Goal: Information Seeking & Learning: Learn about a topic

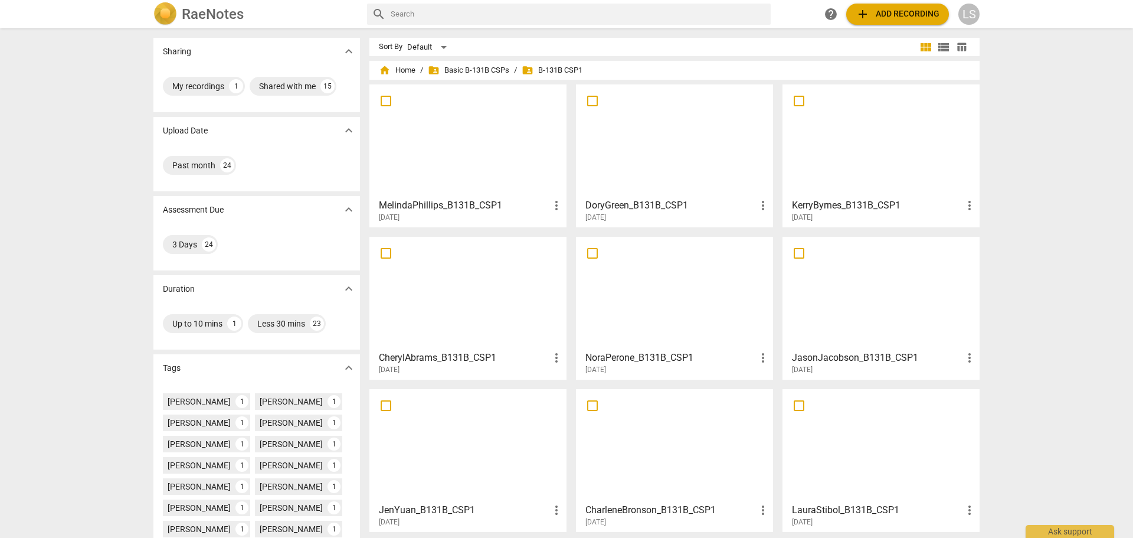
click at [175, 9] on img at bounding box center [165, 14] width 24 height 24
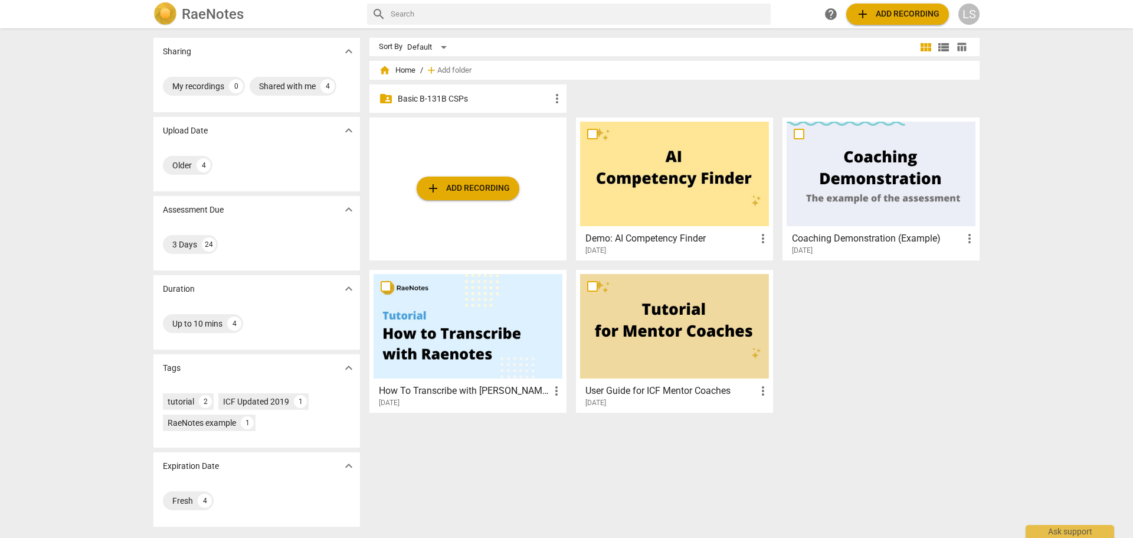
click at [973, 21] on div "LS" at bounding box center [969, 14] width 21 height 21
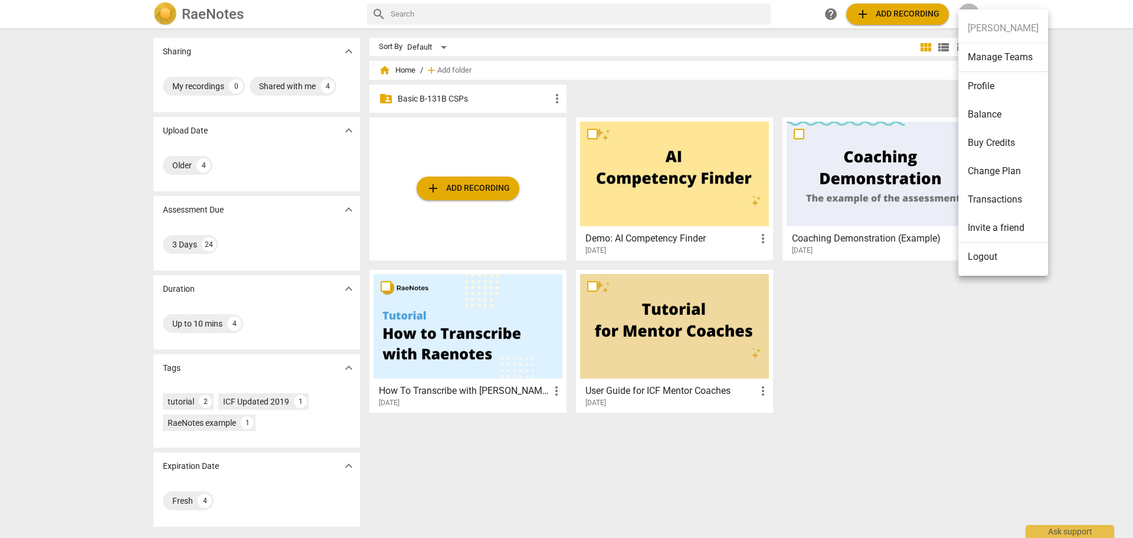
click at [998, 60] on li "Manage Teams" at bounding box center [1004, 57] width 90 height 29
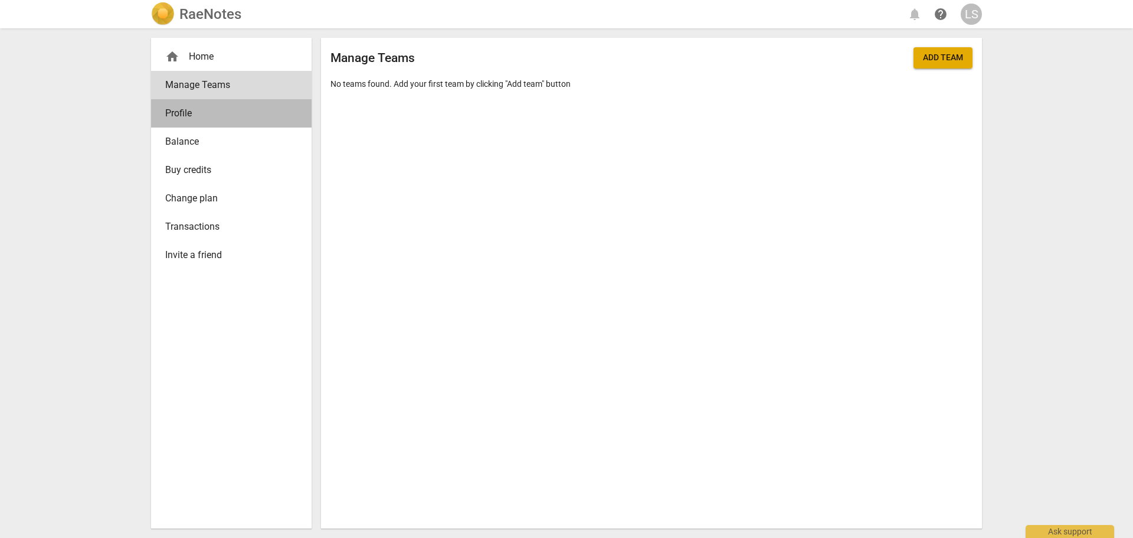
click at [175, 116] on span "Profile" at bounding box center [226, 113] width 123 height 14
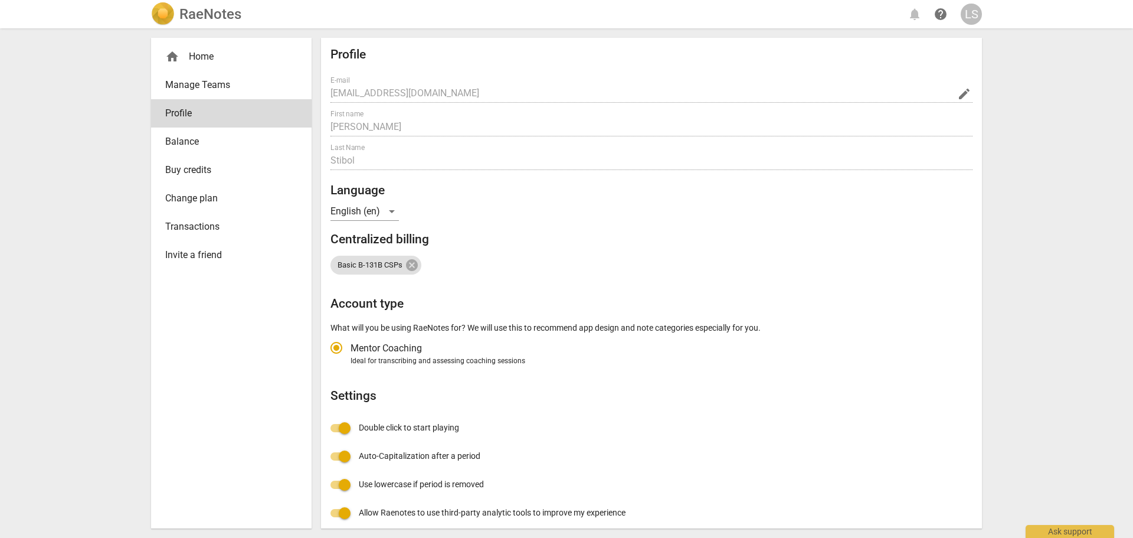
radio input "false"
click at [203, 54] on div "home Home" at bounding box center [226, 57] width 123 height 14
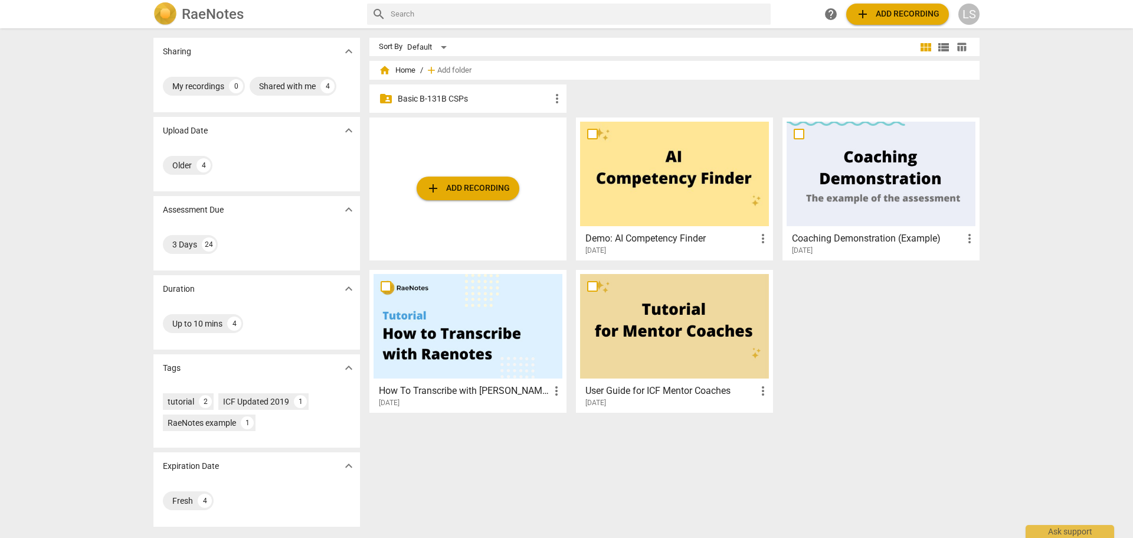
click at [432, 103] on p "Basic B-131B CSPs" at bounding box center [474, 99] width 152 height 12
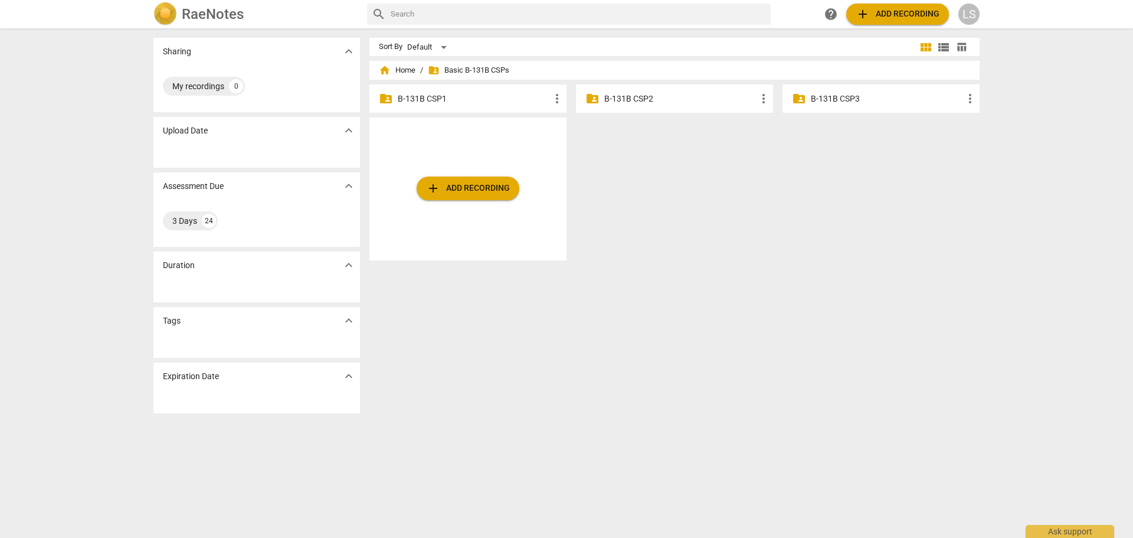
click at [432, 103] on p "B-131B CSP1" at bounding box center [474, 99] width 152 height 12
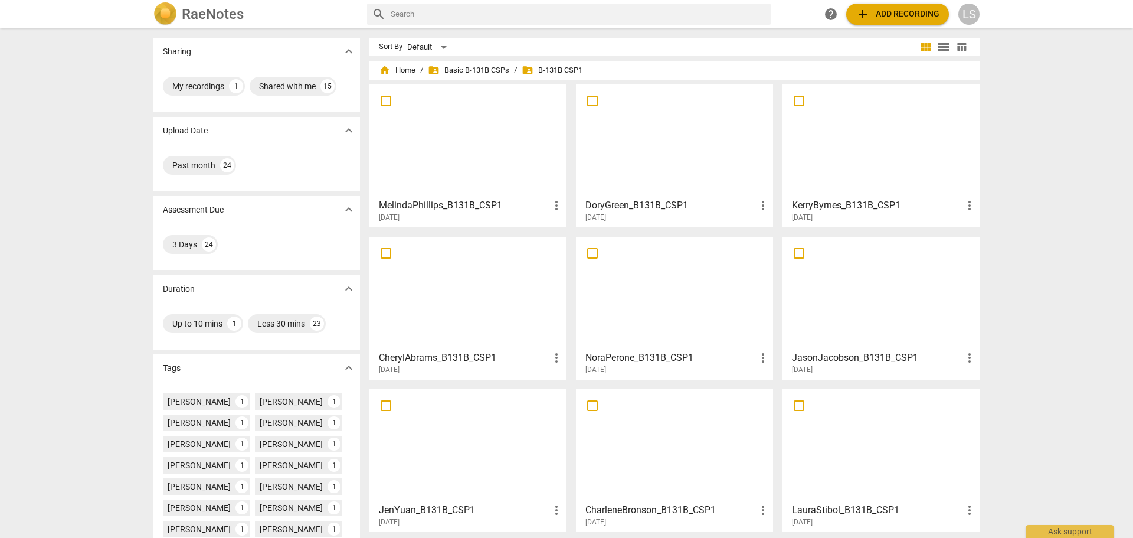
click at [965, 46] on span "table_chart" at bounding box center [962, 46] width 18 height 11
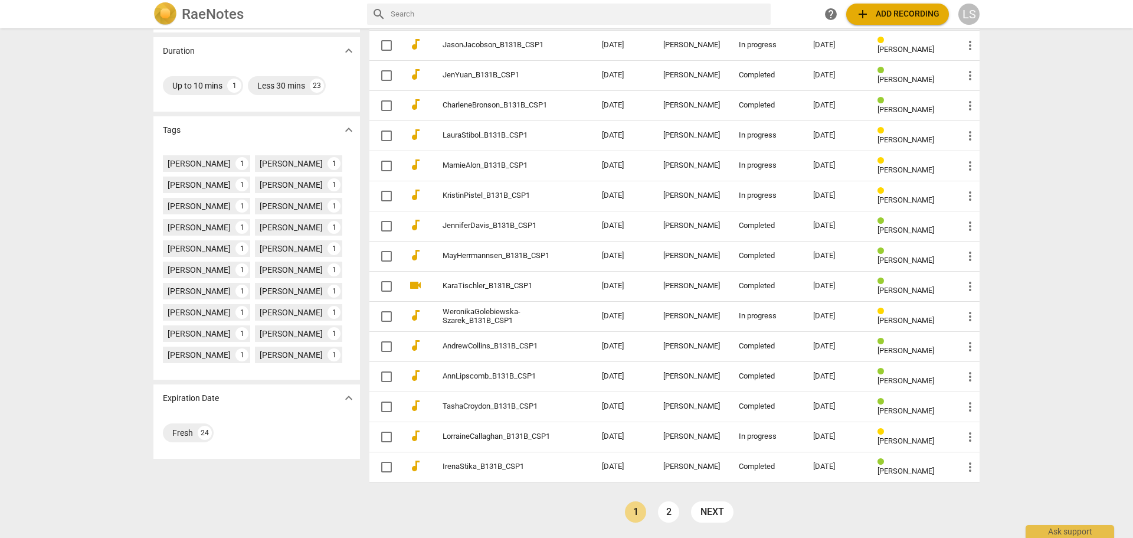
scroll to position [239, 0]
click at [669, 508] on link "2" at bounding box center [668, 511] width 21 height 21
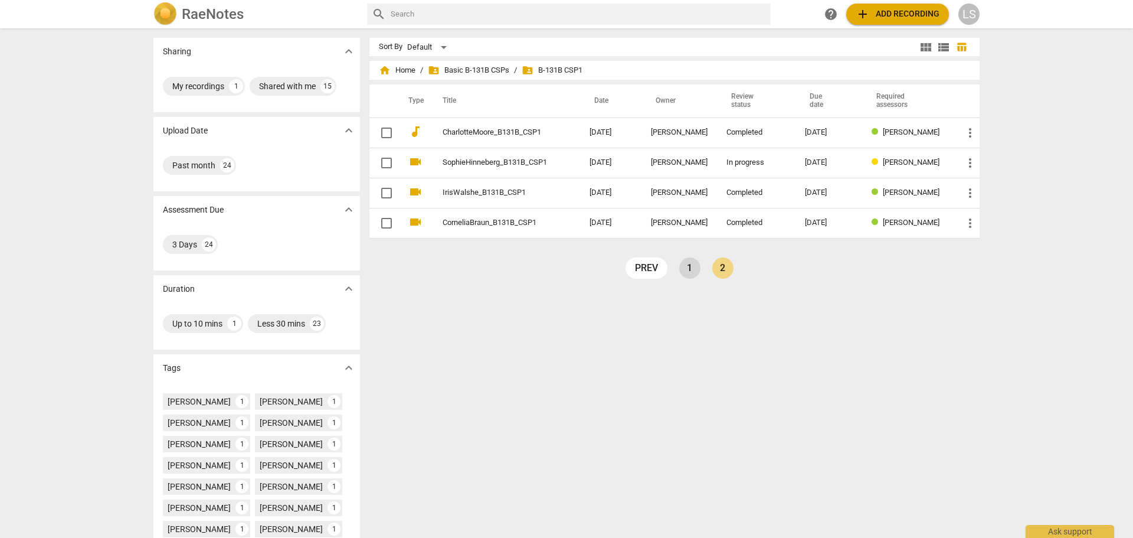
click at [685, 267] on link "1" at bounding box center [689, 267] width 21 height 21
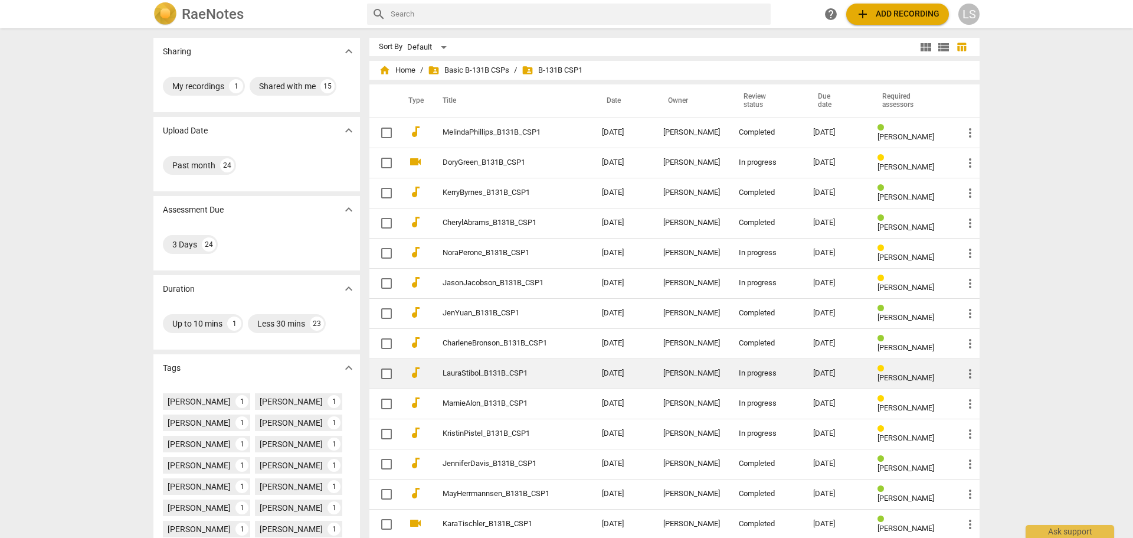
click at [504, 370] on link "LauraStibol_B131B_CSP1" at bounding box center [501, 373] width 117 height 9
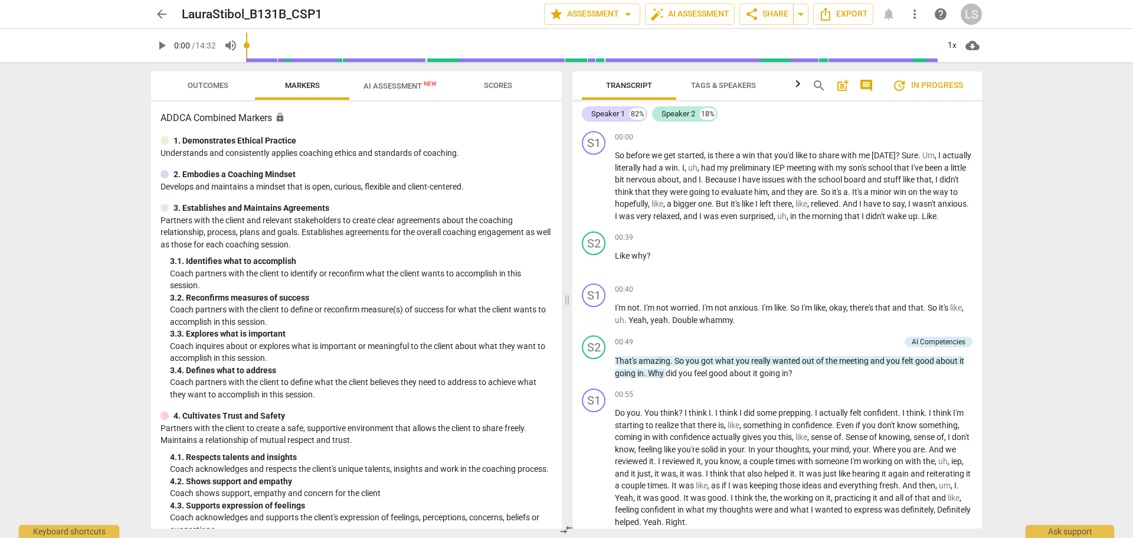
click at [396, 90] on span "AI Assessment New" at bounding box center [400, 85] width 73 height 9
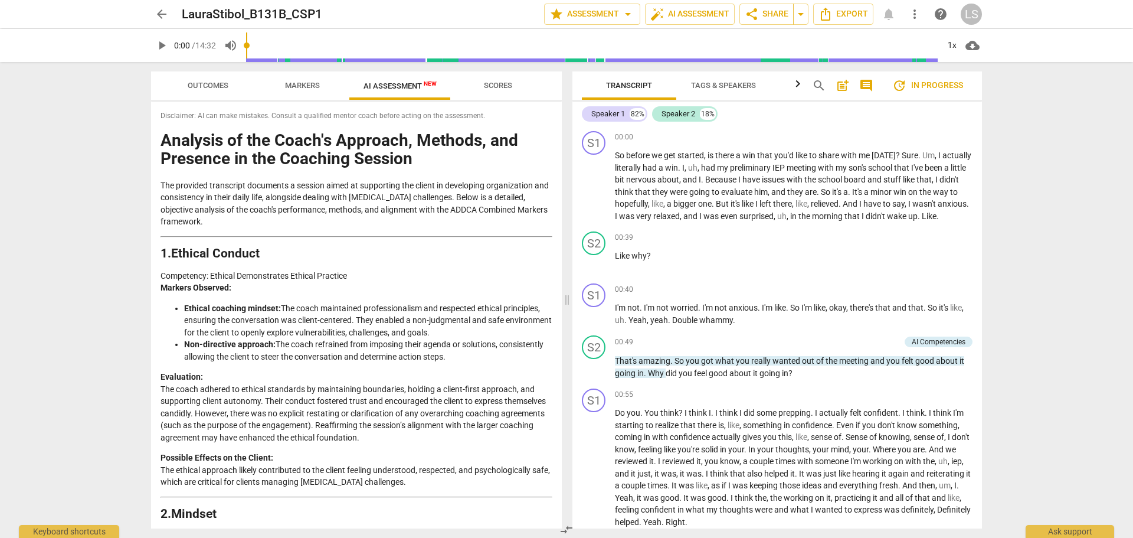
click at [498, 83] on span "Scores" at bounding box center [498, 85] width 28 height 9
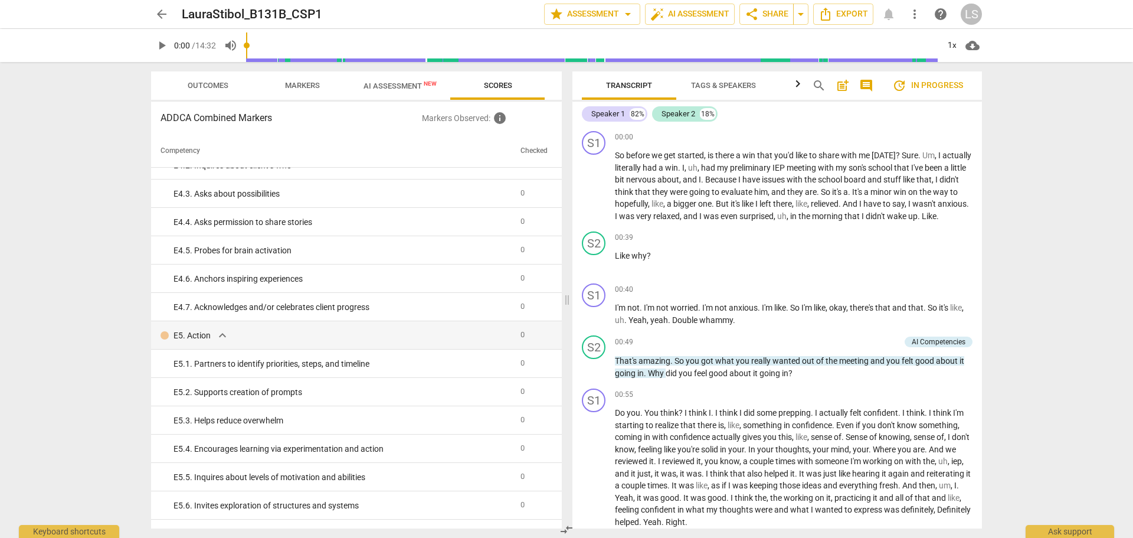
scroll to position [2281, 0]
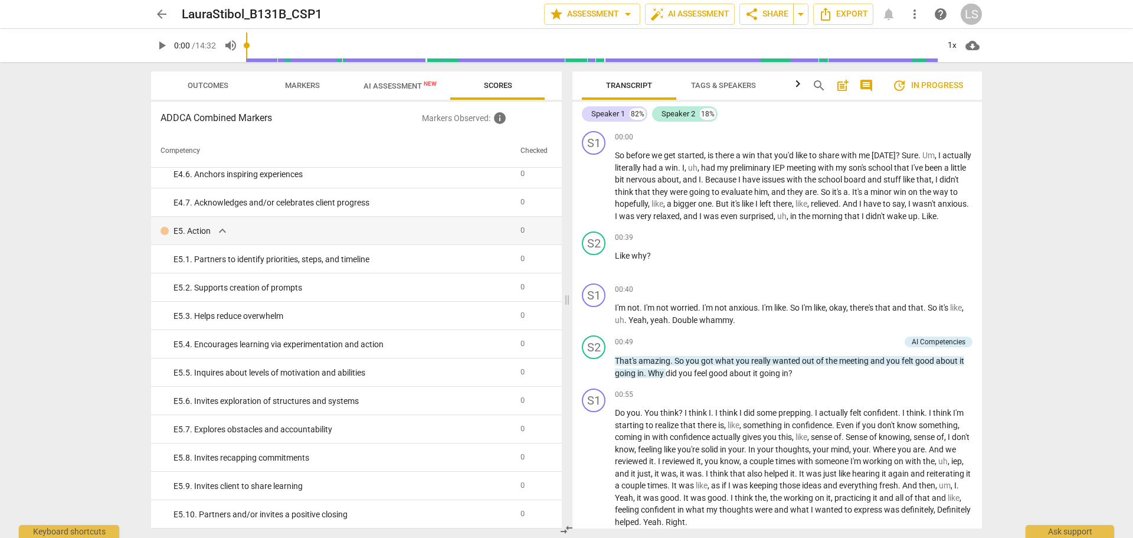
click at [393, 89] on span "AI Assessment New" at bounding box center [400, 85] width 73 height 9
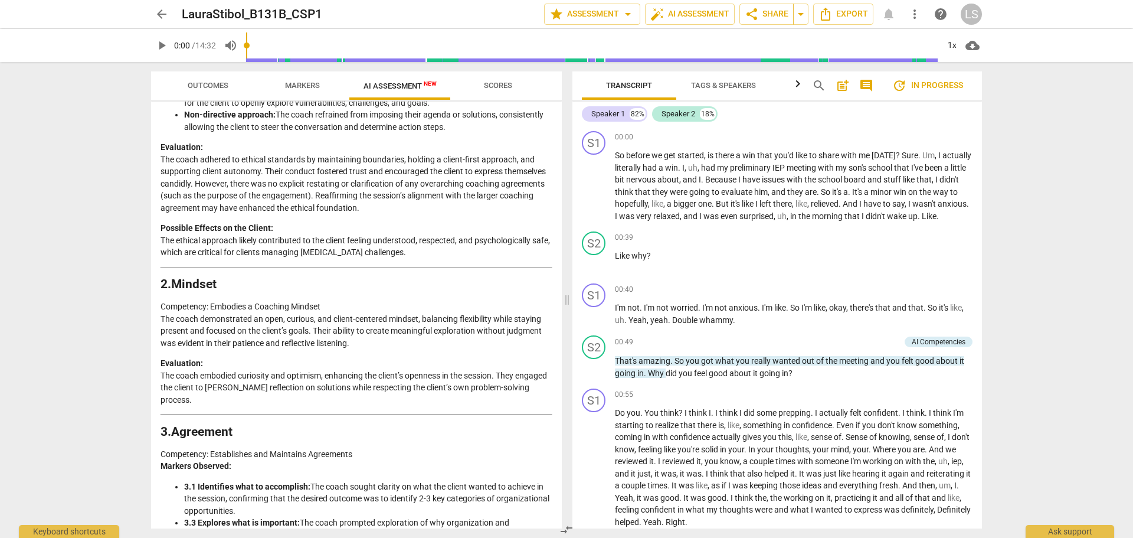
scroll to position [241, 0]
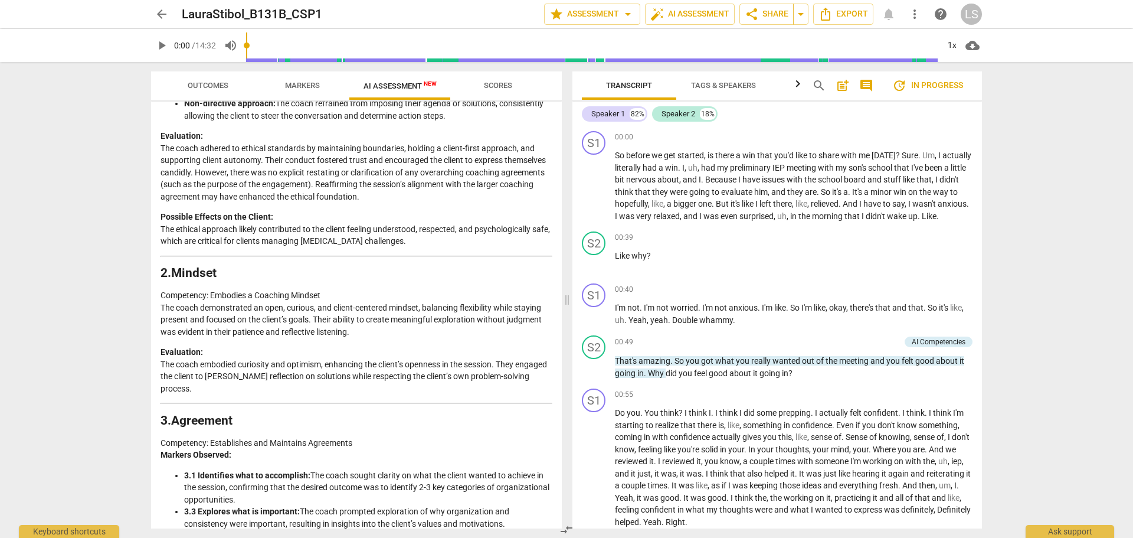
click at [793, 86] on icon "button" at bounding box center [798, 84] width 14 height 14
click at [793, 86] on span "Analytics" at bounding box center [746, 86] width 94 height 16
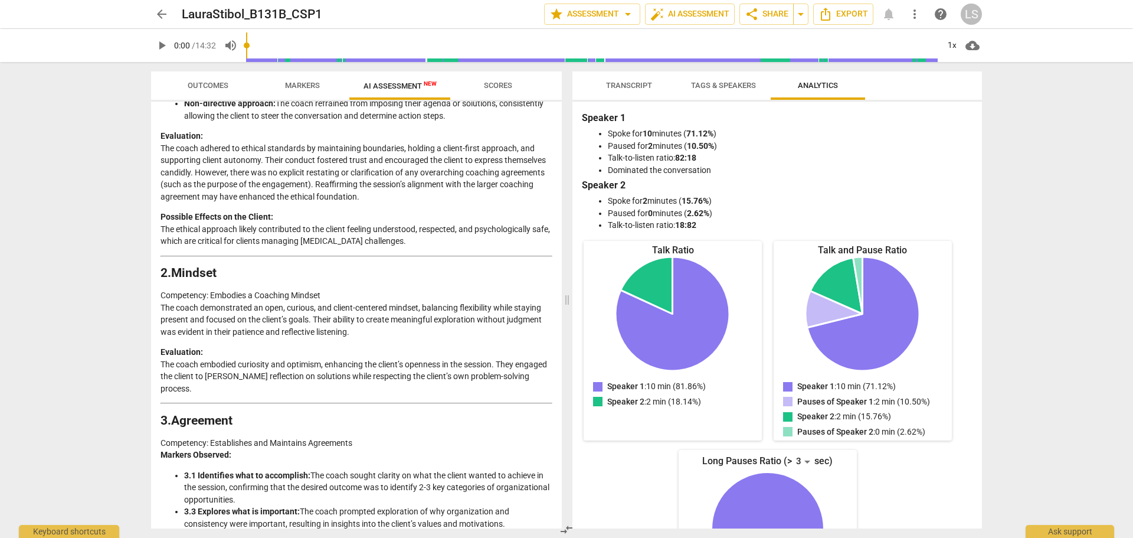
scroll to position [0, 0]
click at [763, 86] on span "Tags & Speakers" at bounding box center [723, 86] width 93 height 16
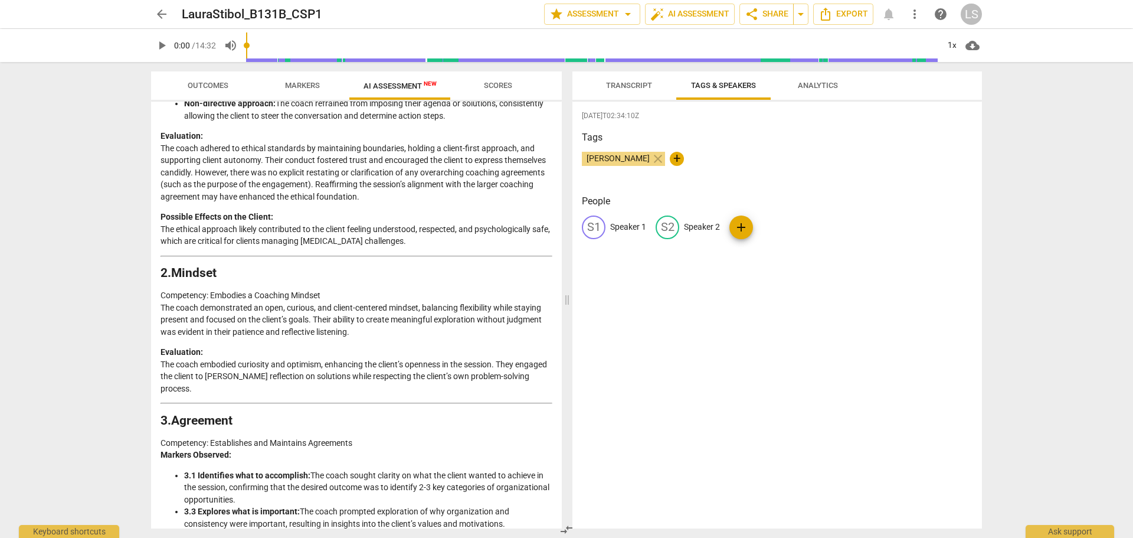
click at [634, 89] on span "Transcript" at bounding box center [629, 85] width 46 height 9
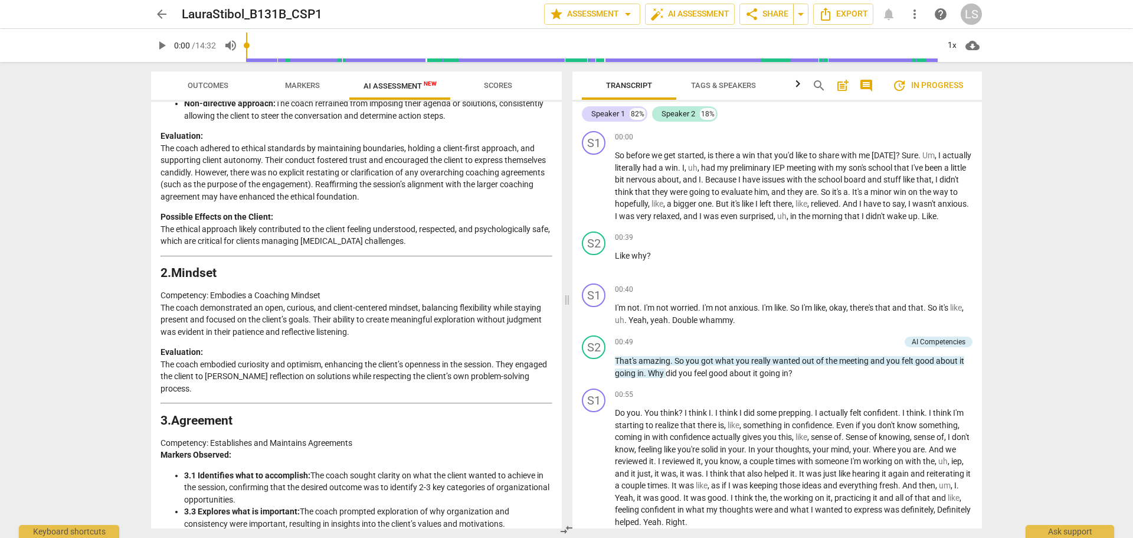
click at [868, 86] on span "comment" at bounding box center [867, 86] width 14 height 14
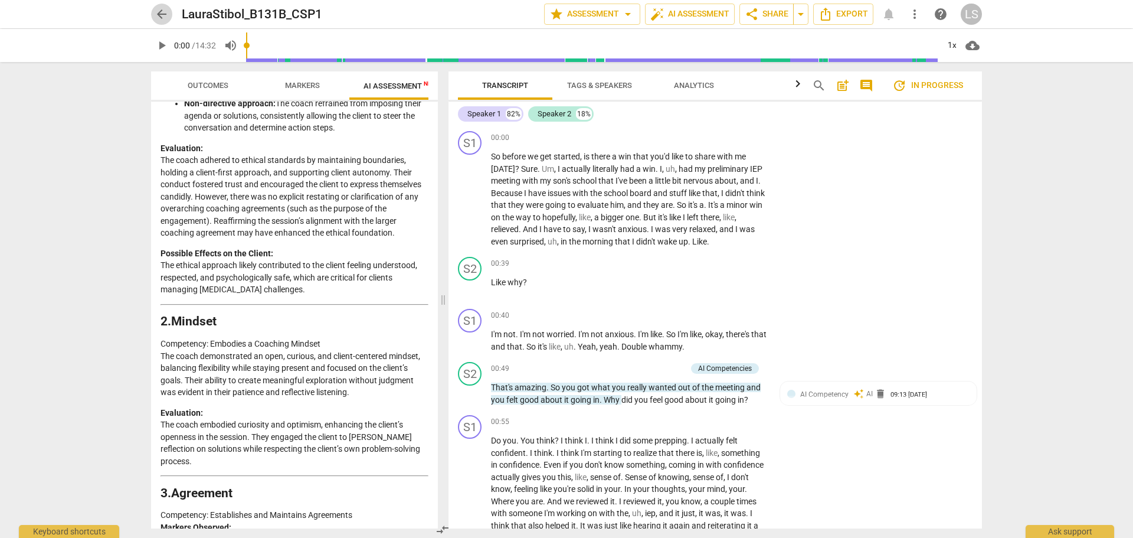
click at [164, 13] on span "arrow_back" at bounding box center [162, 14] width 14 height 14
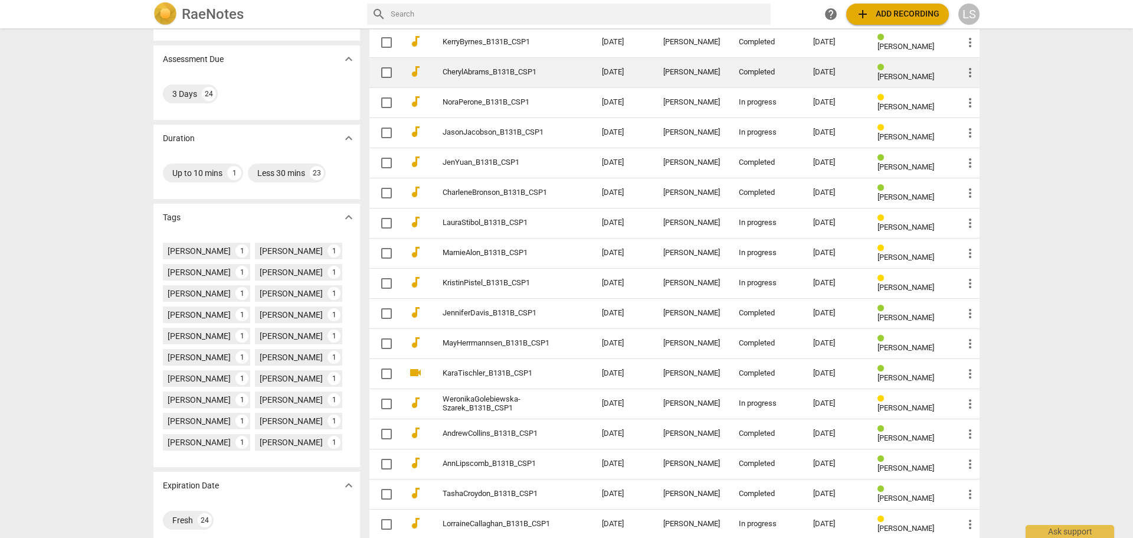
scroll to position [184, 0]
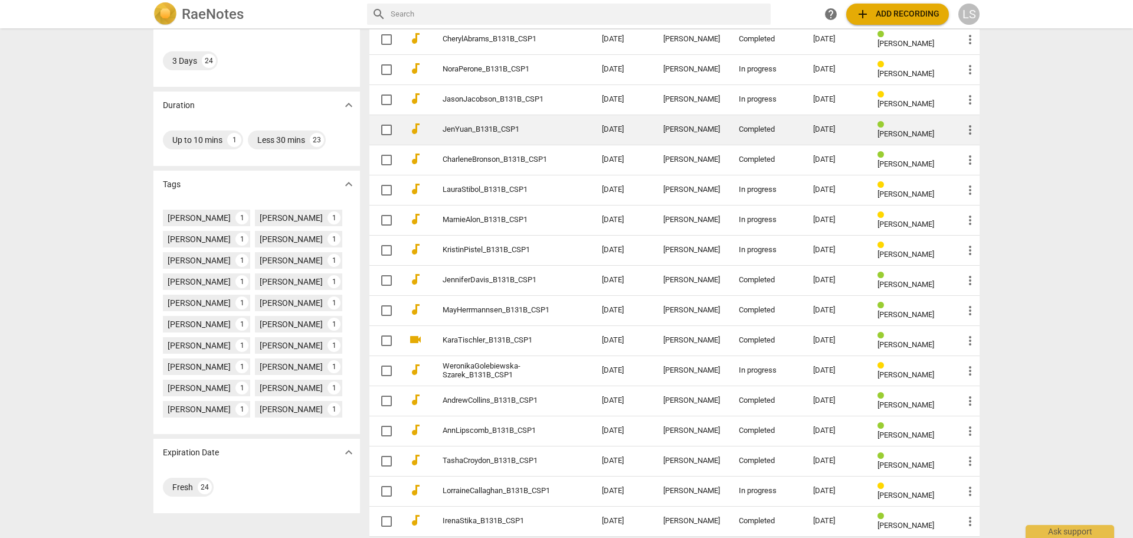
click at [470, 129] on link "JenYuan_B131B_CSP1" at bounding box center [501, 129] width 117 height 9
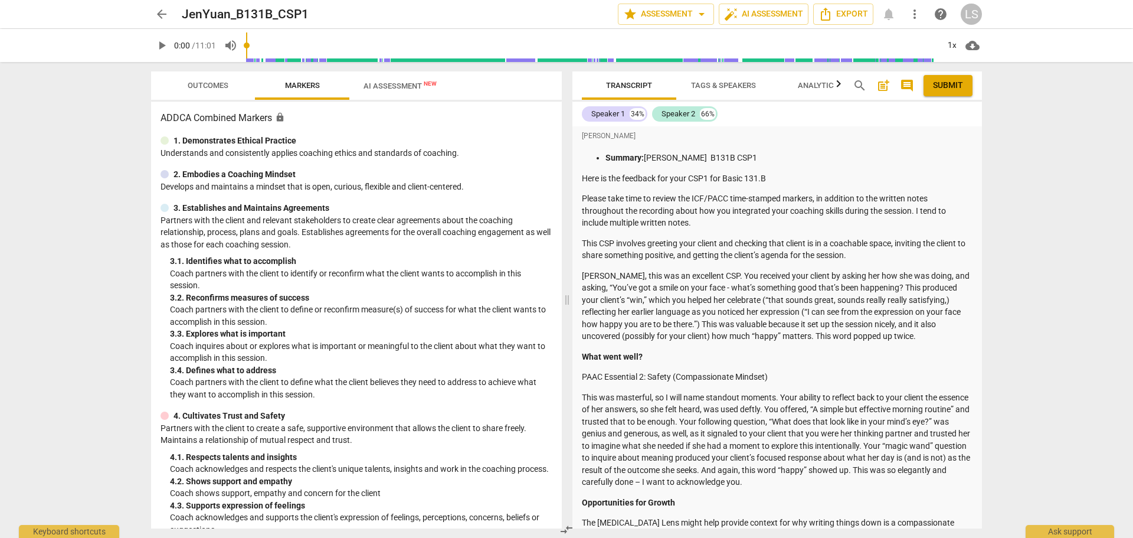
click at [214, 87] on span "Outcomes" at bounding box center [208, 85] width 41 height 9
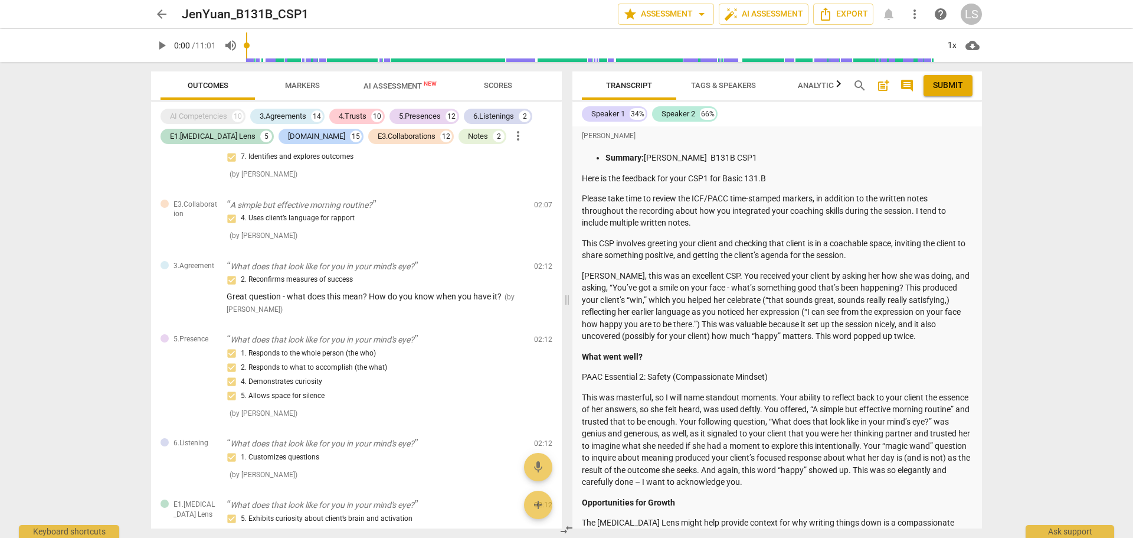
scroll to position [1246, 0]
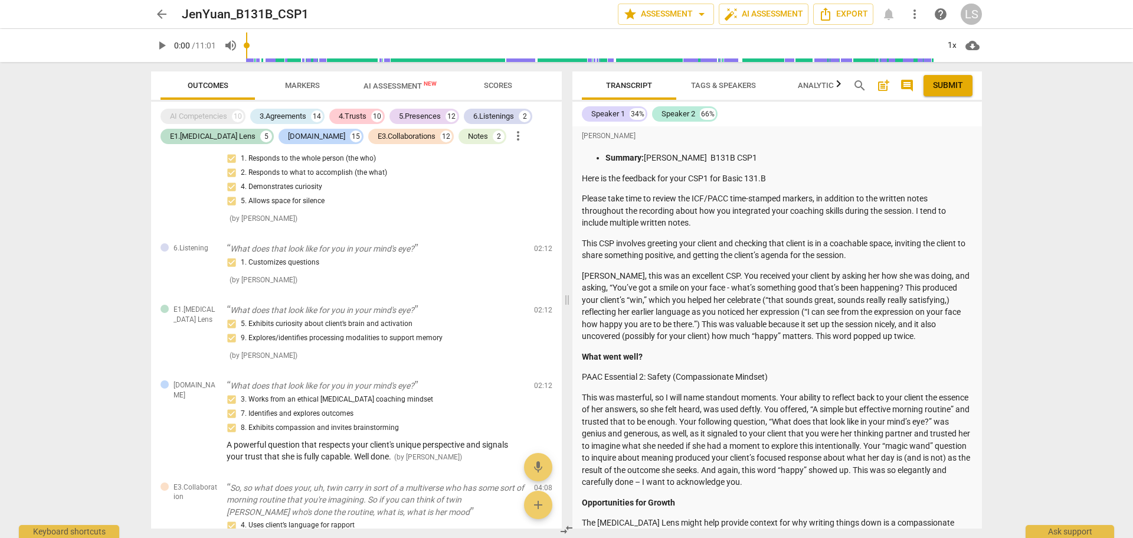
click at [319, 87] on span "Markers" at bounding box center [302, 85] width 35 height 9
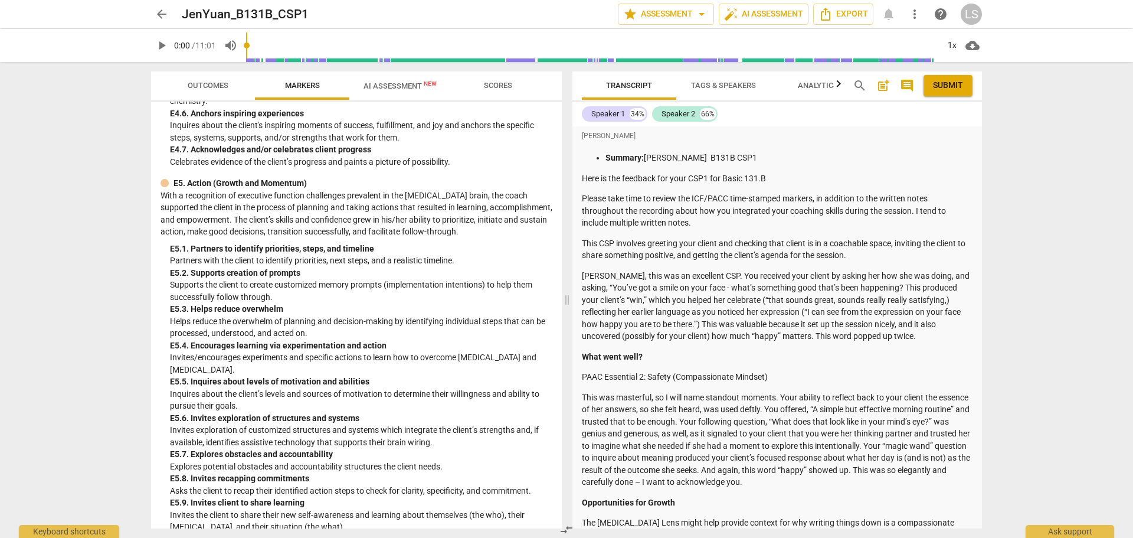
scroll to position [2874, 0]
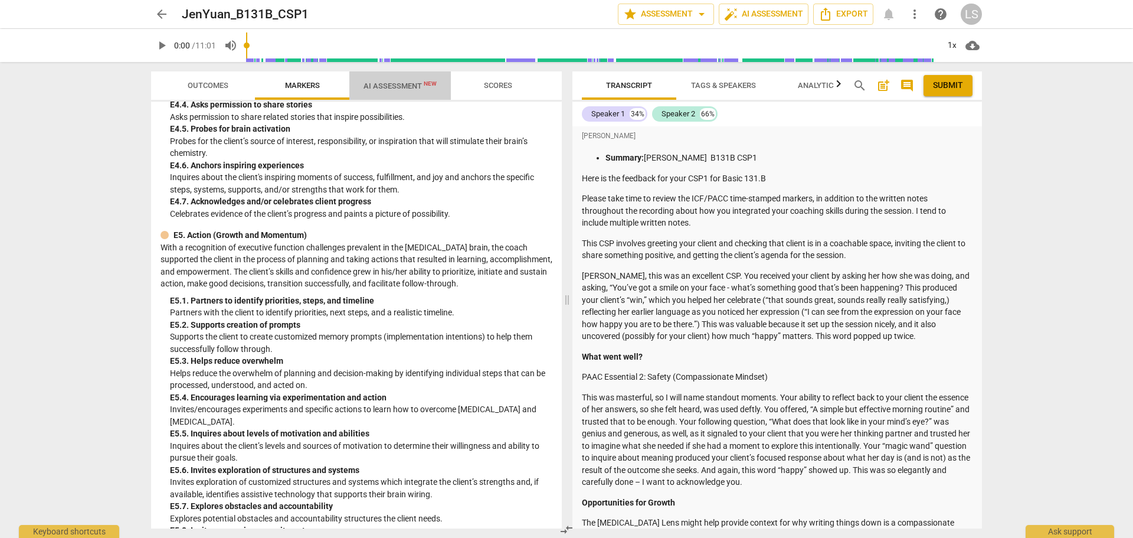
click at [414, 88] on span "AI Assessment New" at bounding box center [400, 85] width 73 height 9
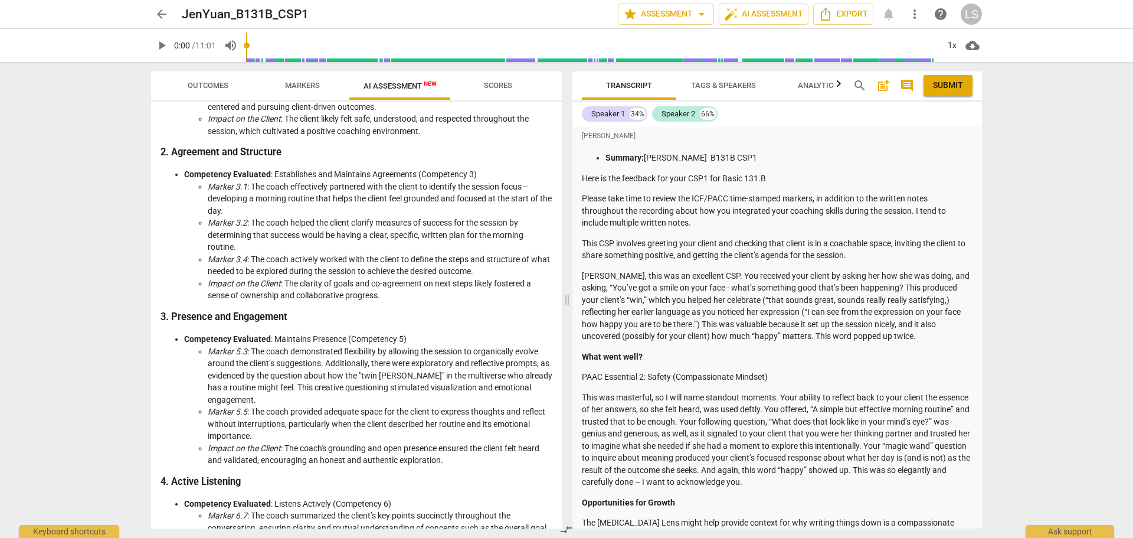
scroll to position [440, 0]
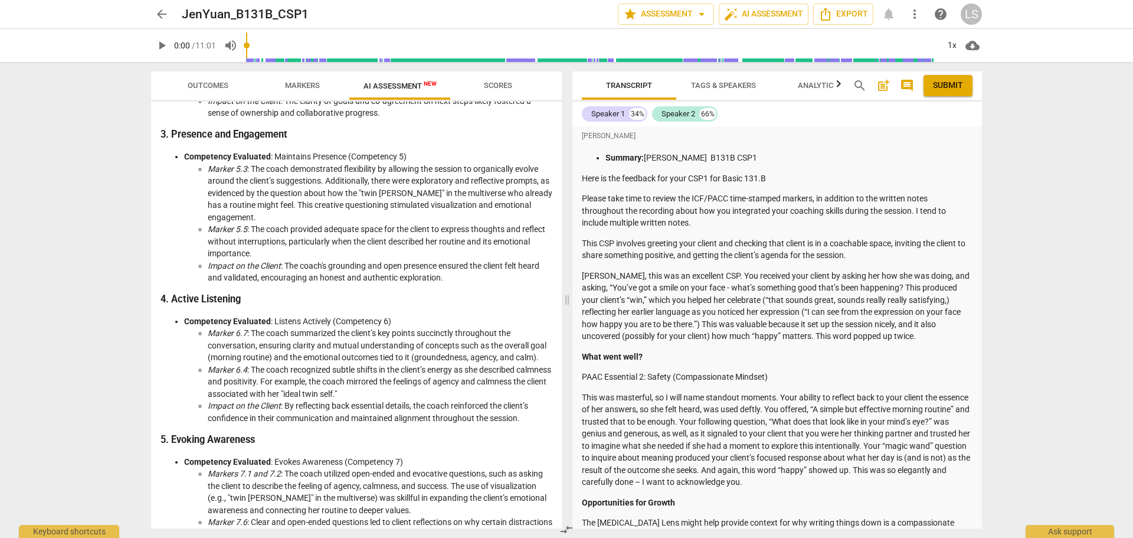
click at [497, 85] on span "Scores" at bounding box center [498, 85] width 28 height 9
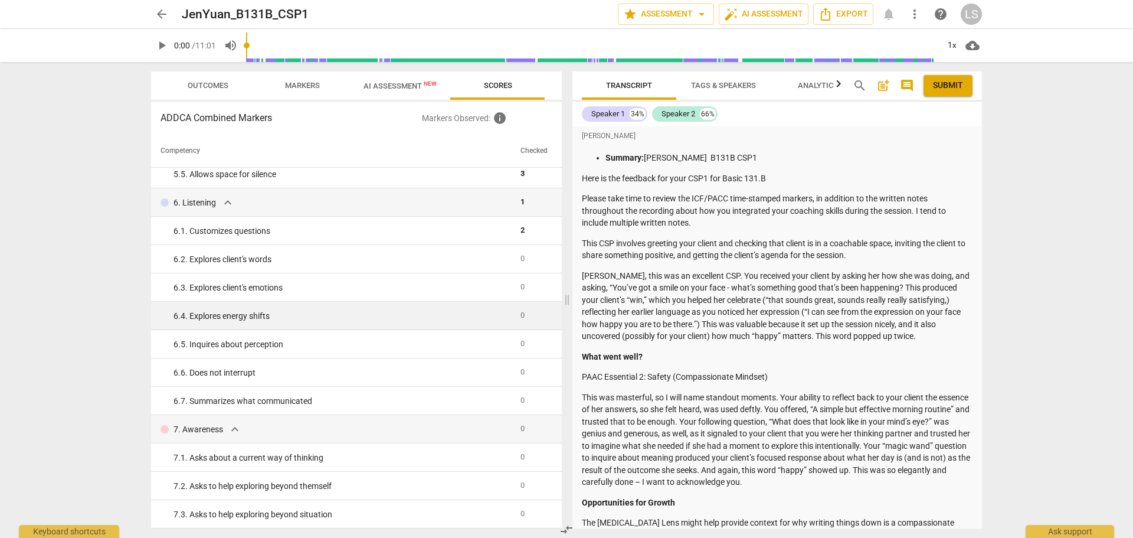
scroll to position [482, 0]
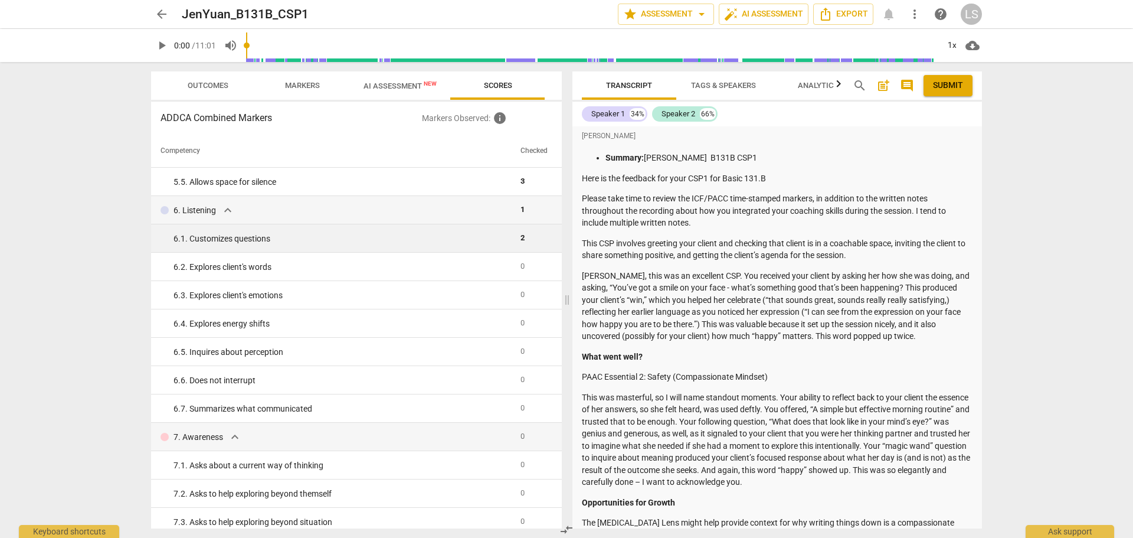
click at [285, 245] on td "6. 1. Customizes questions" at bounding box center [333, 238] width 365 height 28
click at [521, 239] on span "2" at bounding box center [523, 237] width 4 height 9
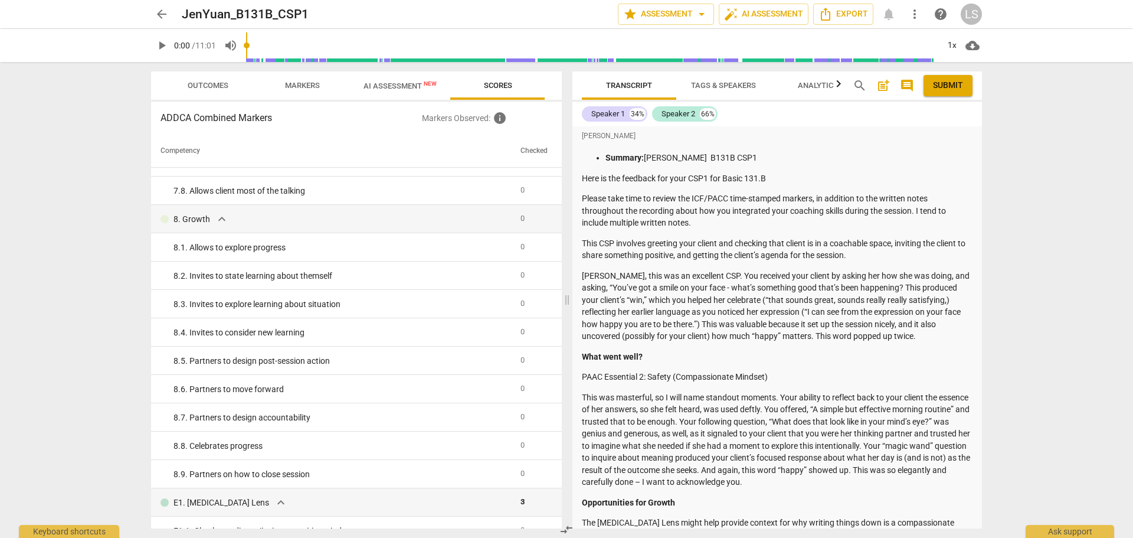
scroll to position [992, 0]
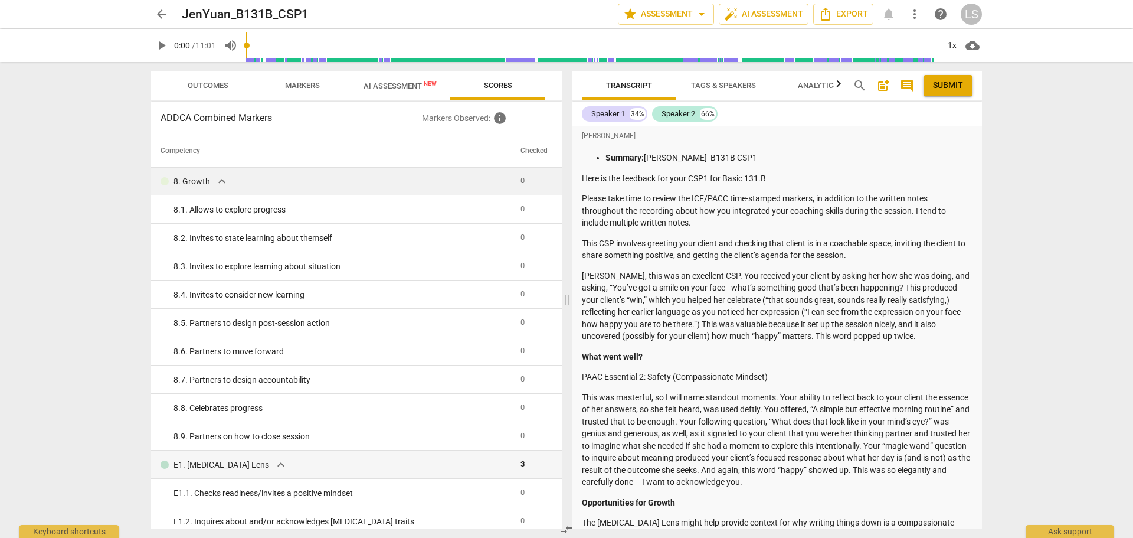
click at [220, 181] on span "expand_more" at bounding box center [222, 181] width 14 height 14
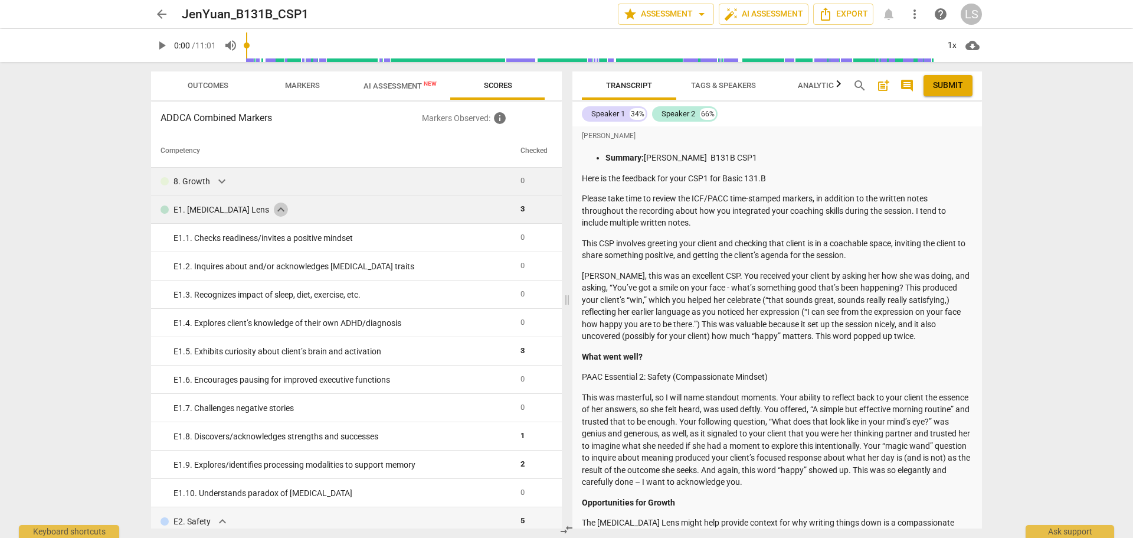
click at [274, 211] on span "expand_more" at bounding box center [281, 209] width 14 height 14
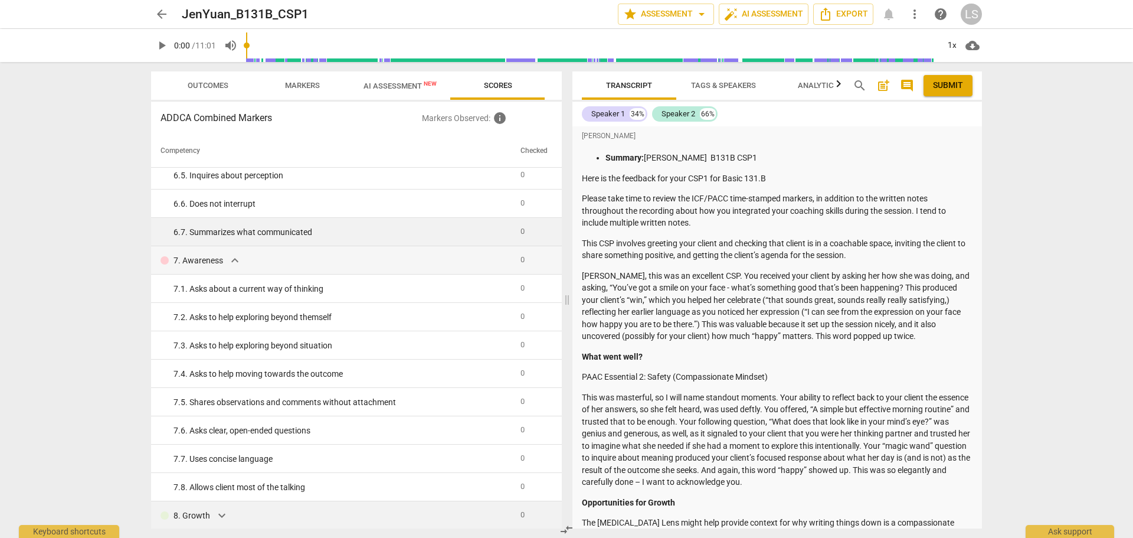
scroll to position [657, 0]
click at [237, 263] on span "expand_more" at bounding box center [235, 261] width 14 height 14
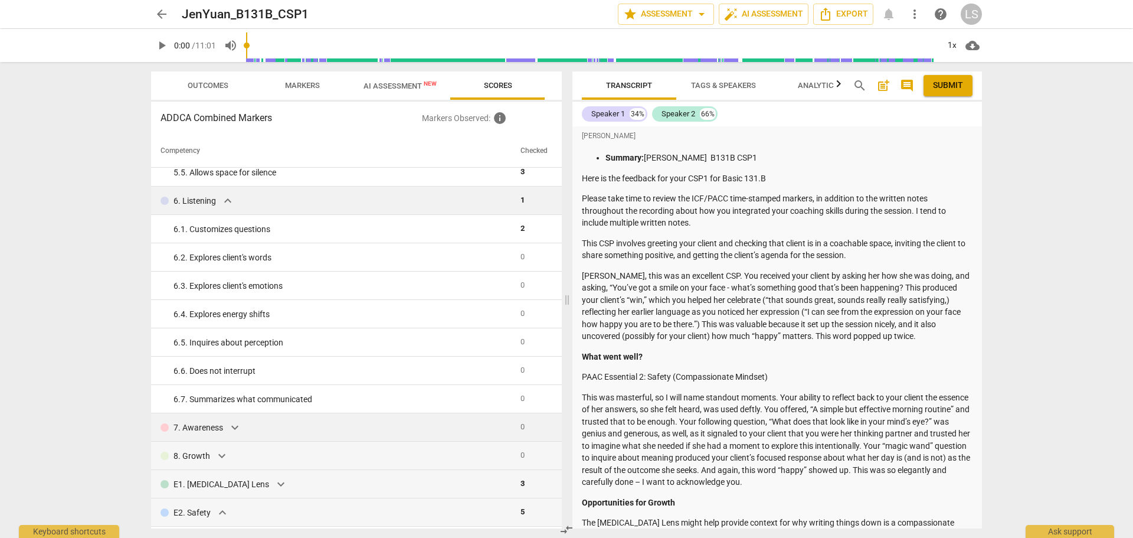
scroll to position [478, 0]
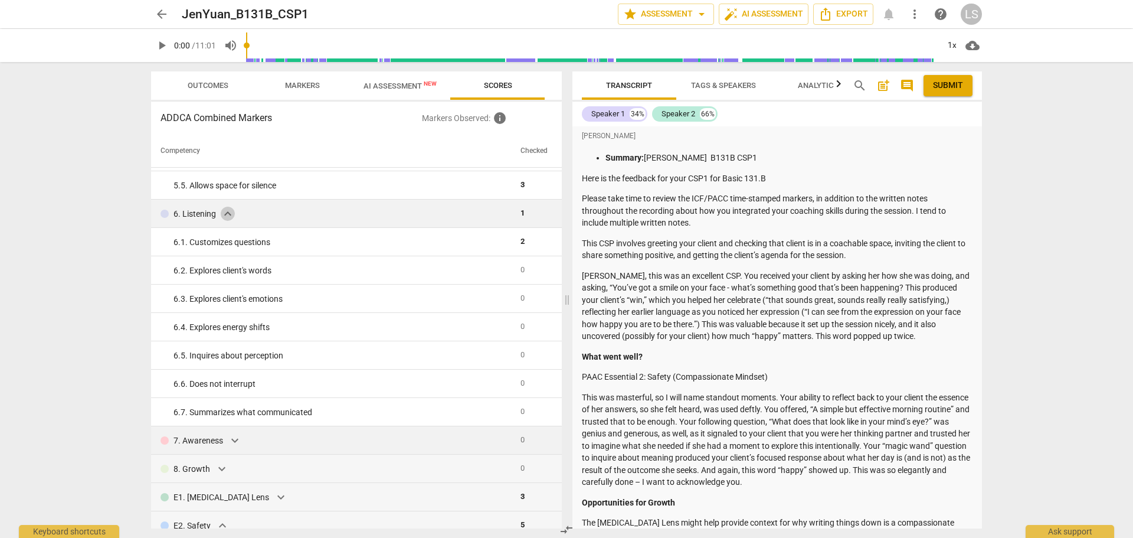
click at [226, 216] on span "expand_more" at bounding box center [228, 214] width 14 height 14
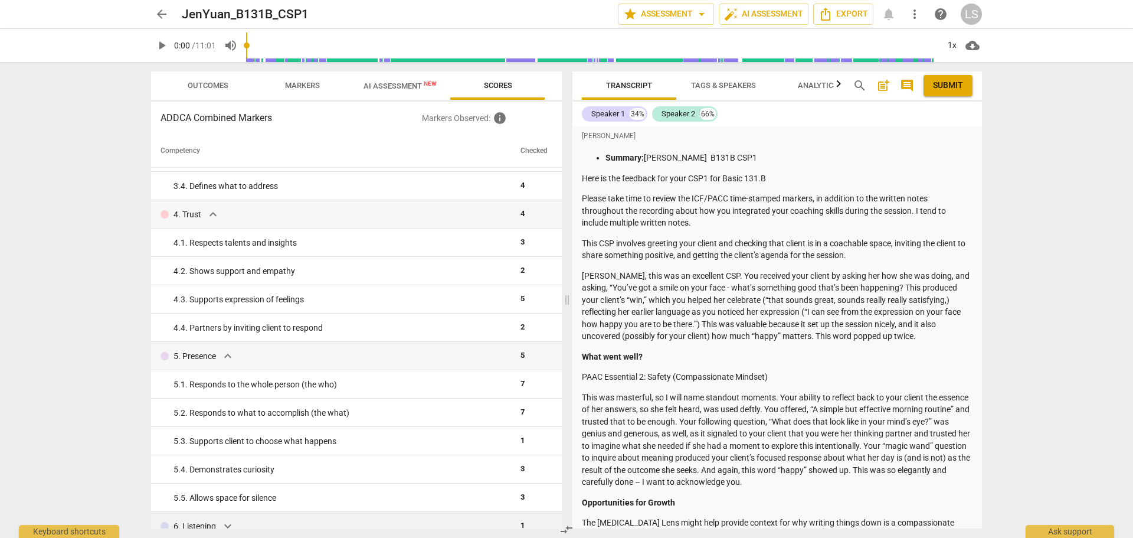
scroll to position [161, 0]
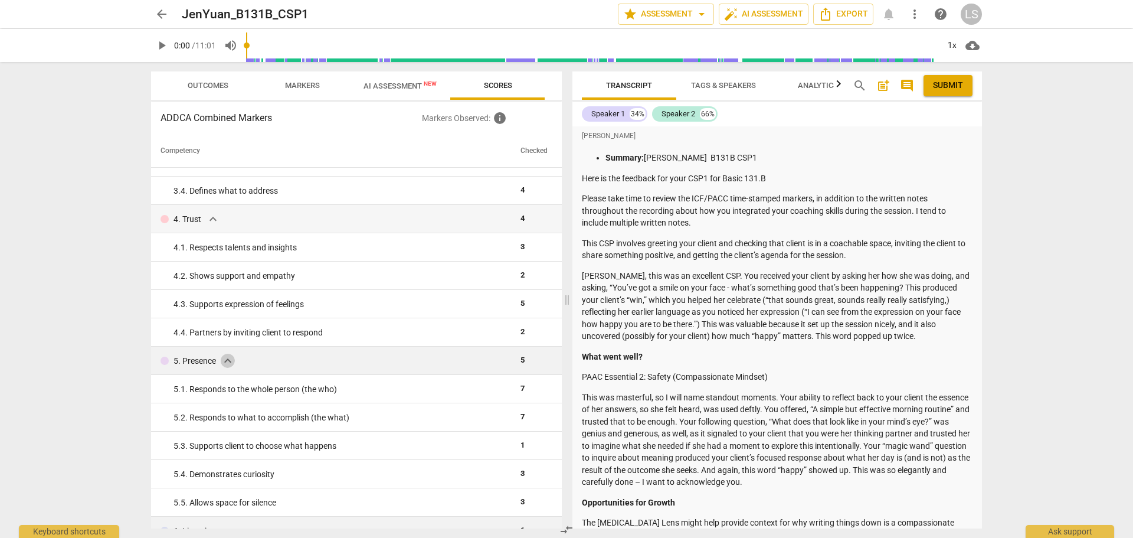
click at [228, 362] on span "expand_more" at bounding box center [228, 361] width 14 height 14
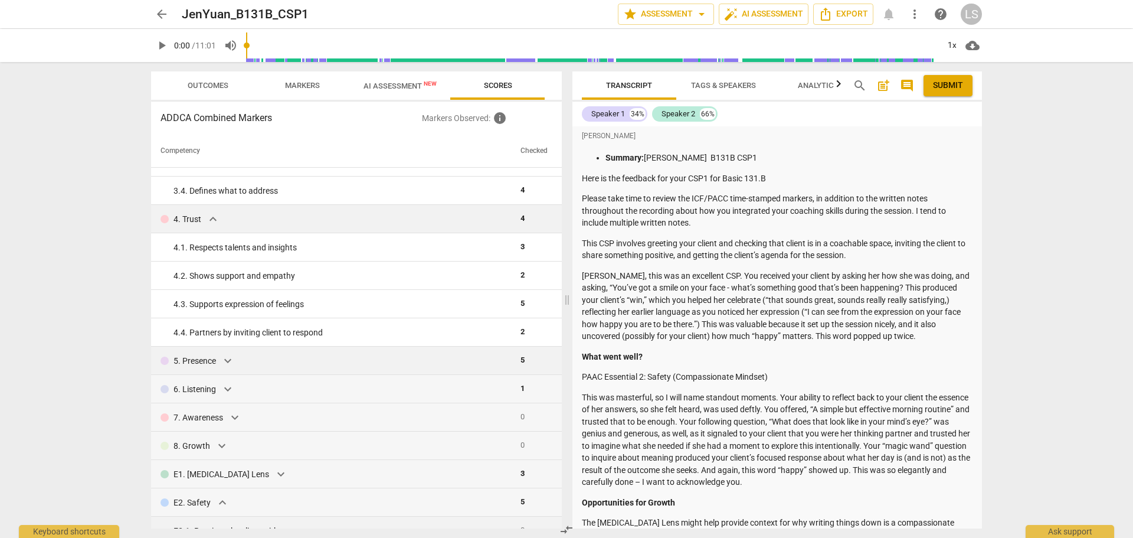
click at [211, 224] on span "expand_more" at bounding box center [213, 219] width 14 height 14
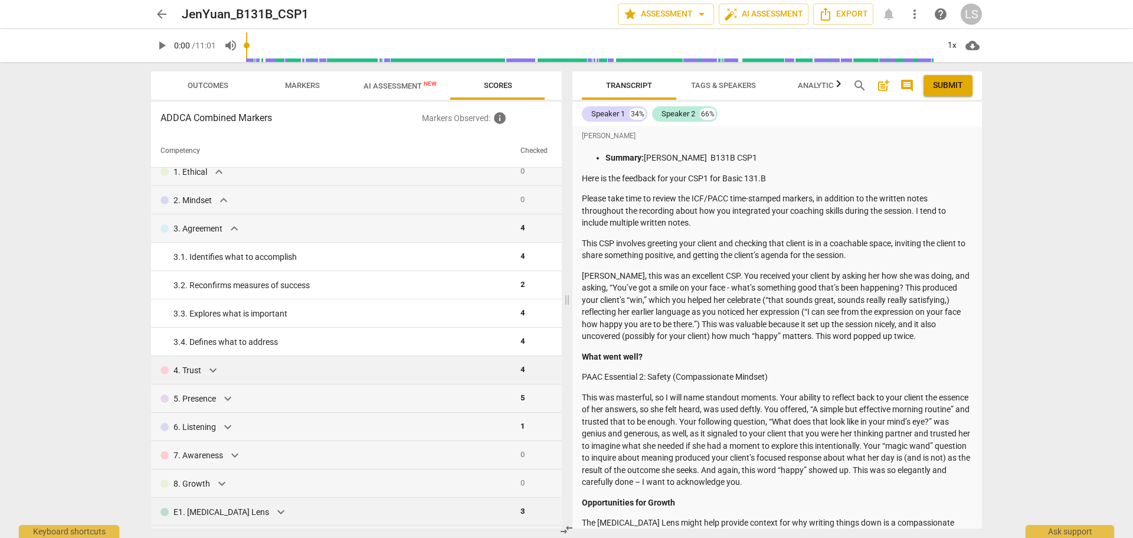
scroll to position [0, 0]
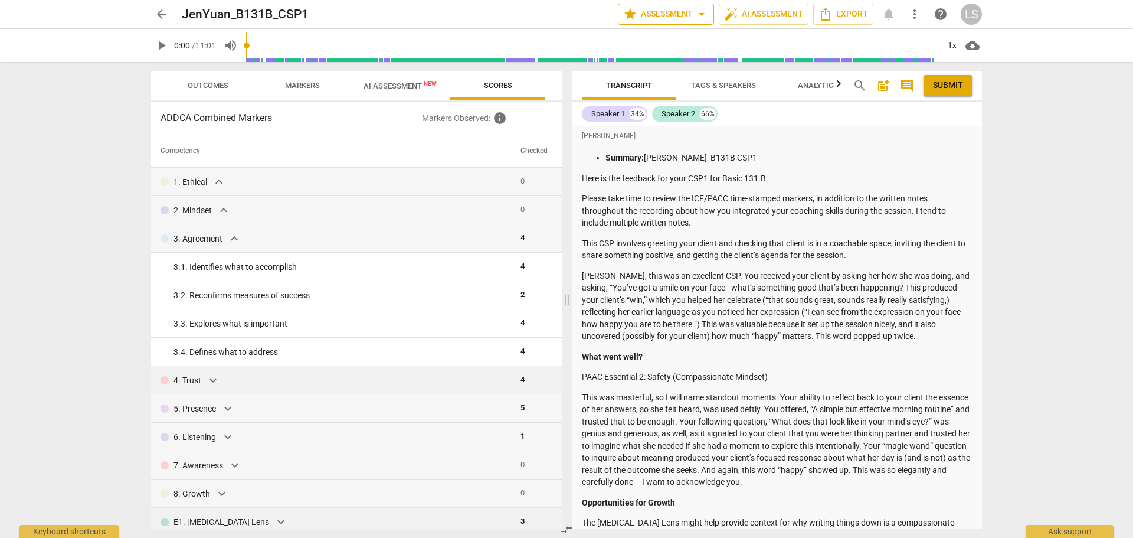
click at [701, 13] on span "arrow_drop_down" at bounding box center [702, 14] width 14 height 14
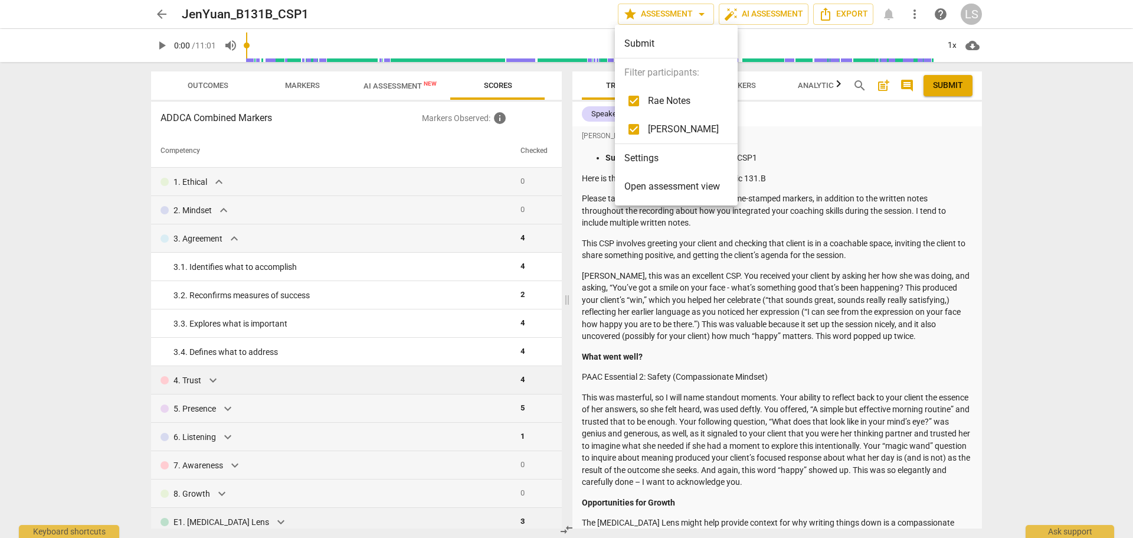
click at [675, 9] on div at bounding box center [566, 269] width 1133 height 538
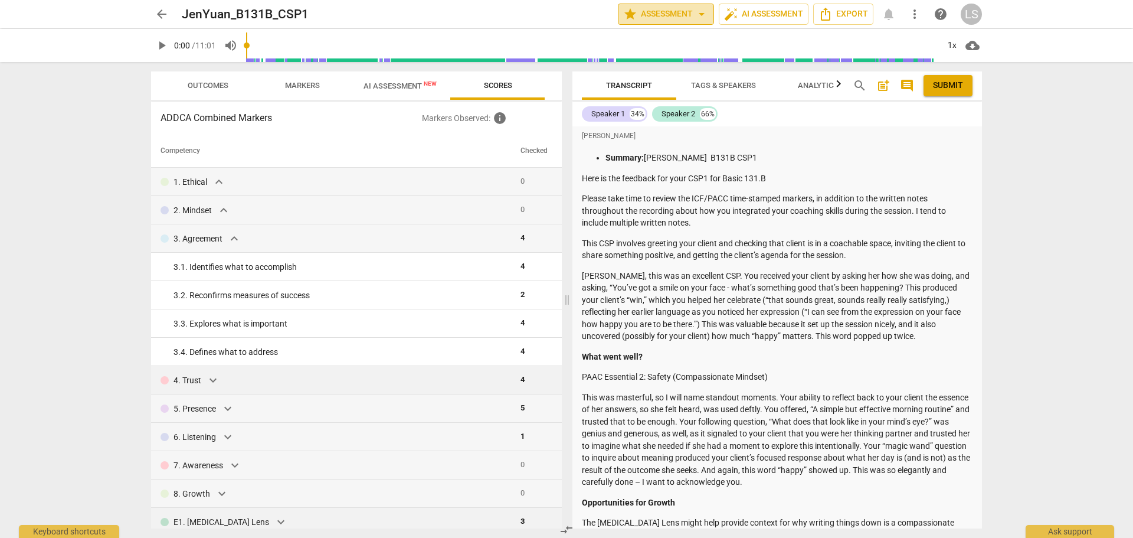
click at [665, 10] on span "star Assessment arrow_drop_down" at bounding box center [666, 14] width 86 height 14
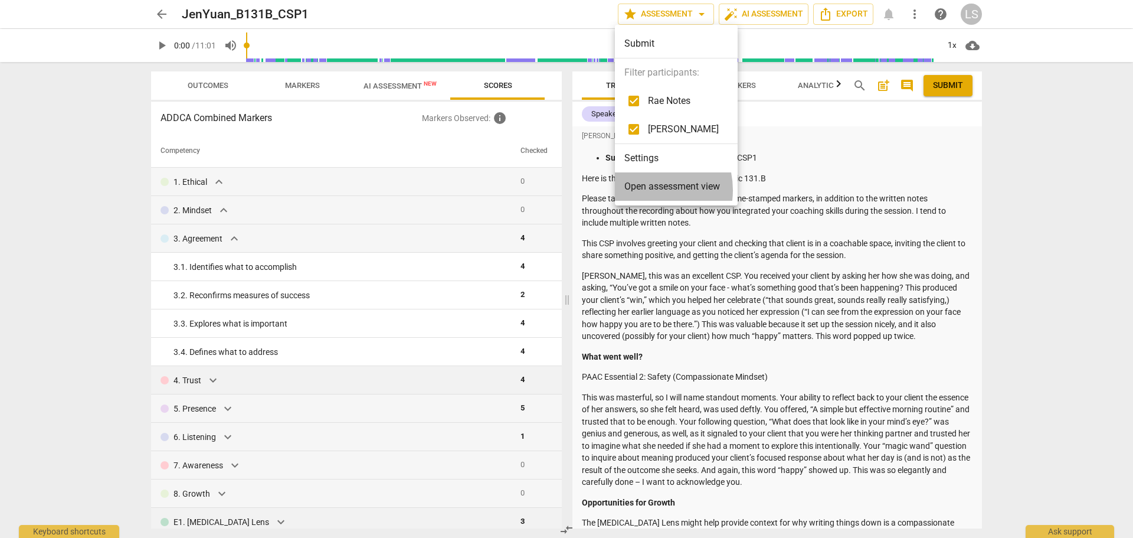
click at [644, 190] on span "Open assessment view" at bounding box center [673, 186] width 96 height 14
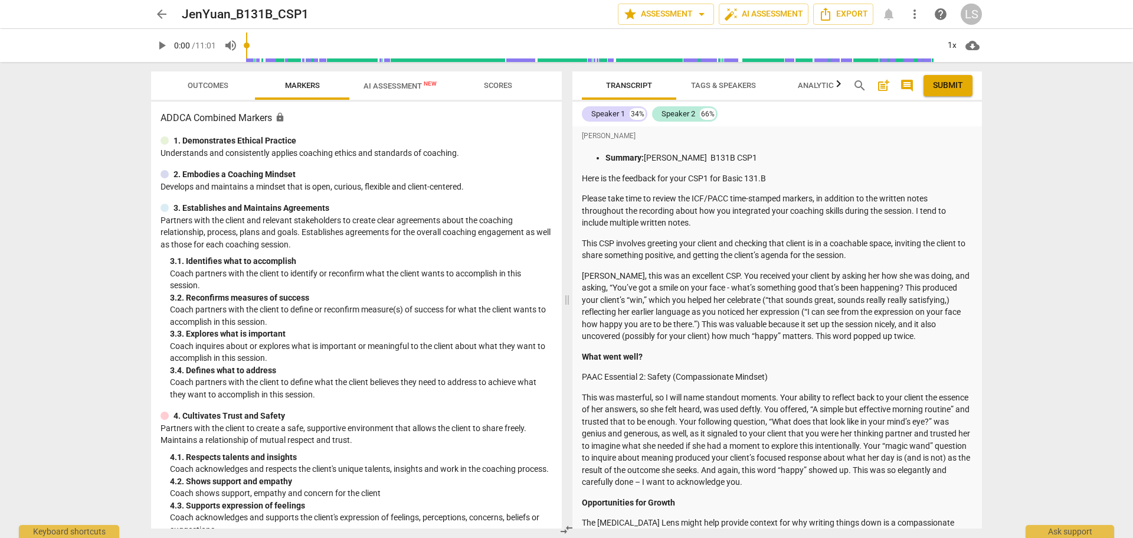
click at [192, 76] on button "Outcomes" at bounding box center [208, 85] width 94 height 28
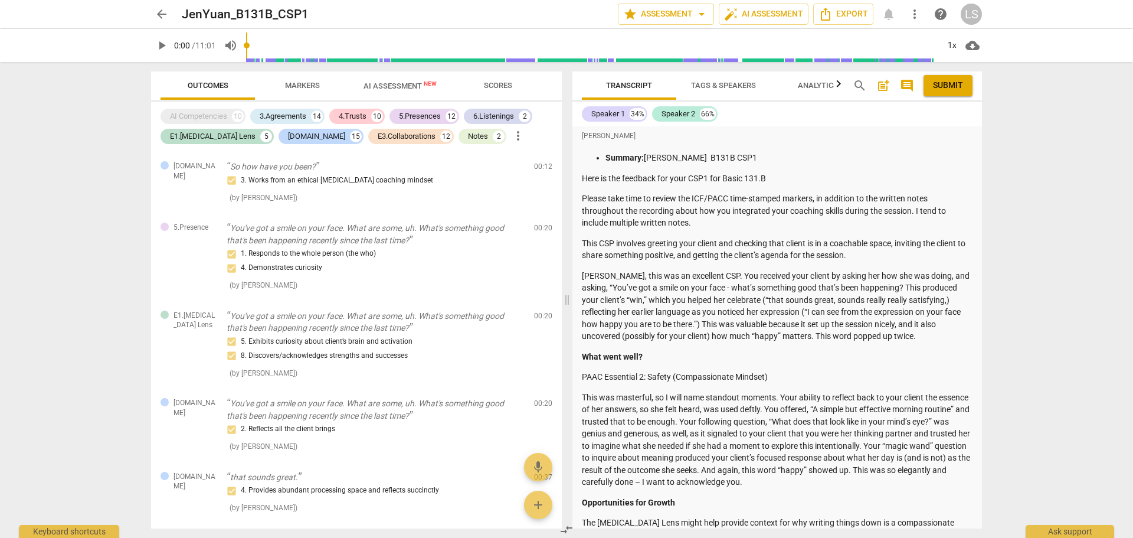
click at [165, 15] on span "arrow_back" at bounding box center [162, 14] width 14 height 14
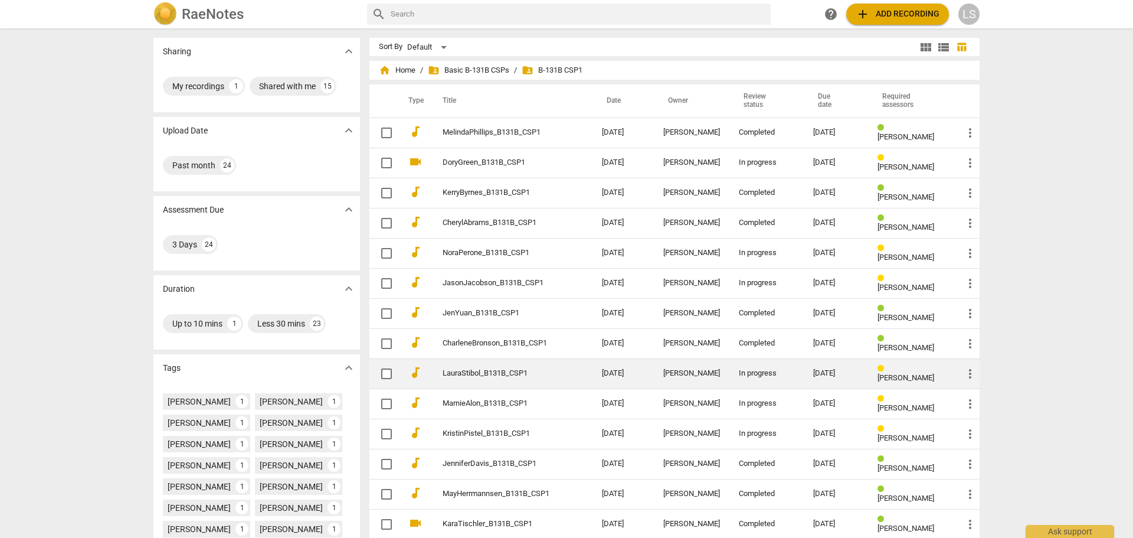
click at [498, 381] on td "LauraStibol_B131B_CSP1" at bounding box center [511, 373] width 164 height 30
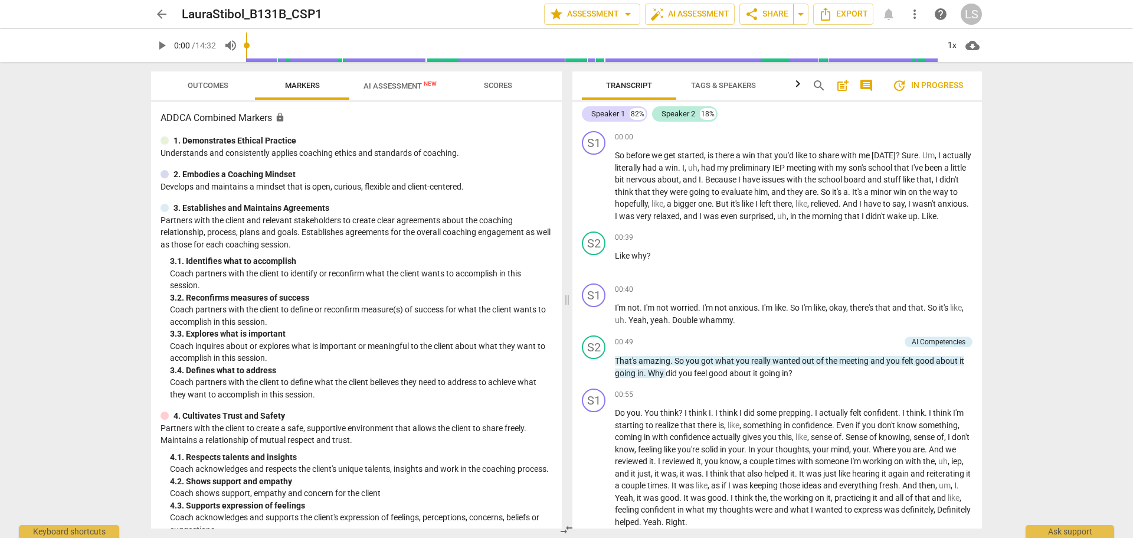
click at [396, 87] on span "AI Assessment New" at bounding box center [400, 85] width 73 height 9
